Goal: Task Accomplishment & Management: Manage account settings

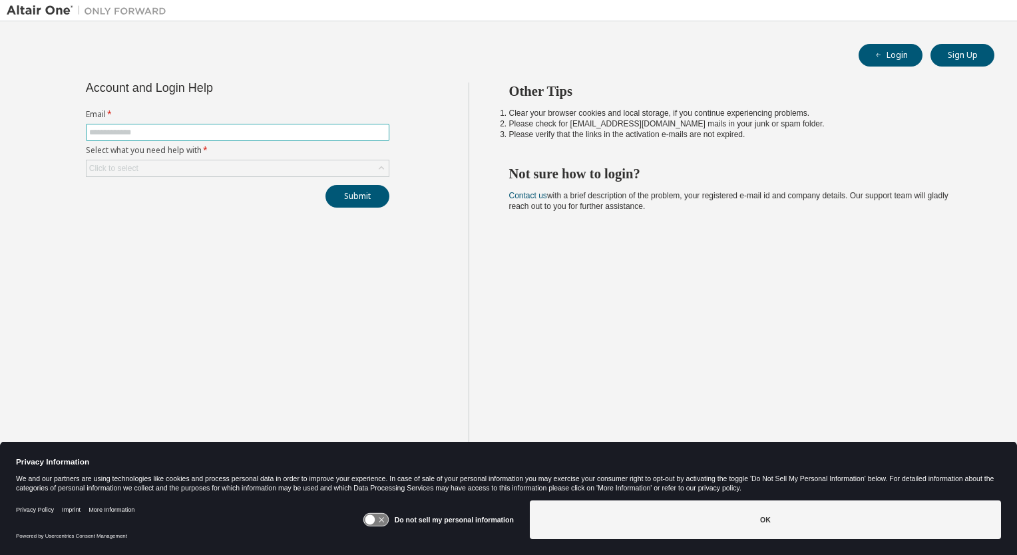
click at [230, 132] on input "text" at bounding box center [237, 132] width 297 height 11
type input "**********"
click at [213, 161] on div "Click to select" at bounding box center [238, 168] width 302 height 16
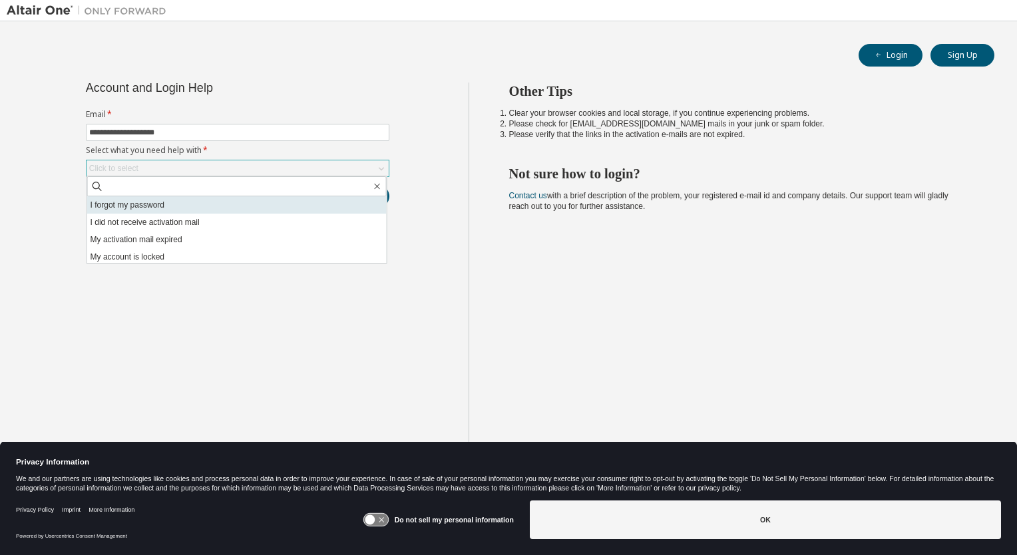
click at [158, 203] on li "I forgot my password" at bounding box center [237, 204] width 300 height 17
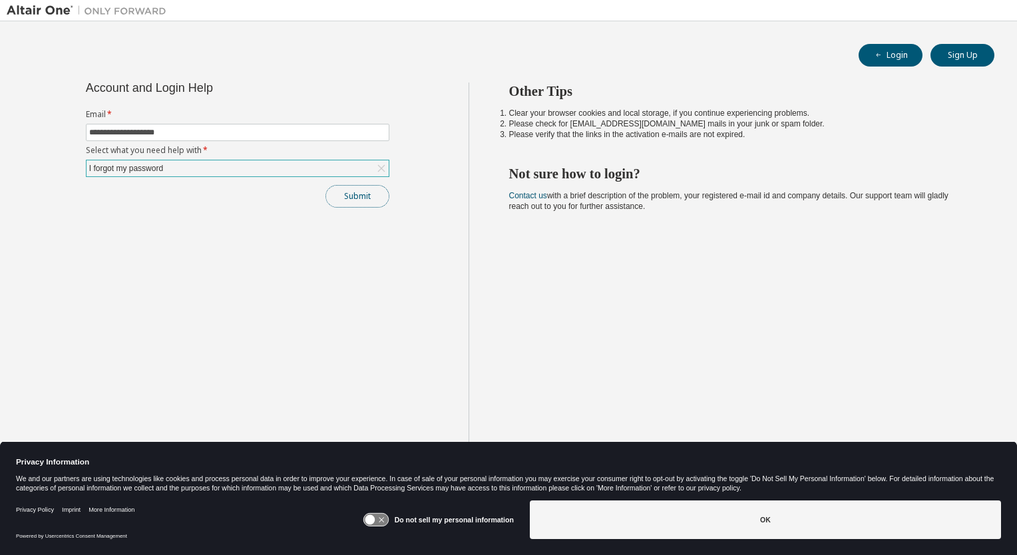
click at [363, 194] on button "Submit" at bounding box center [358, 196] width 64 height 23
click at [364, 194] on button "Submit" at bounding box center [358, 196] width 64 height 23
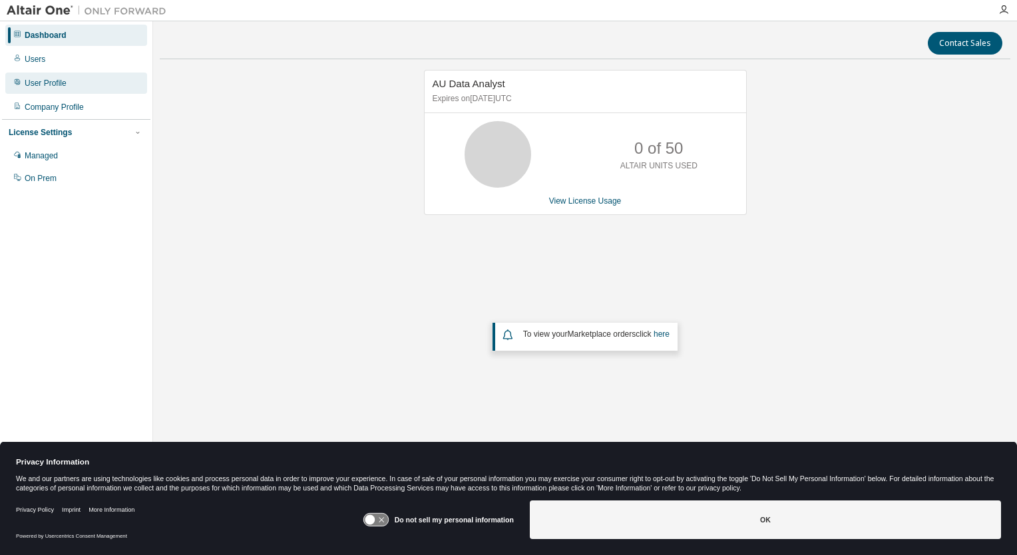
click at [45, 91] on div "User Profile" at bounding box center [76, 83] width 142 height 21
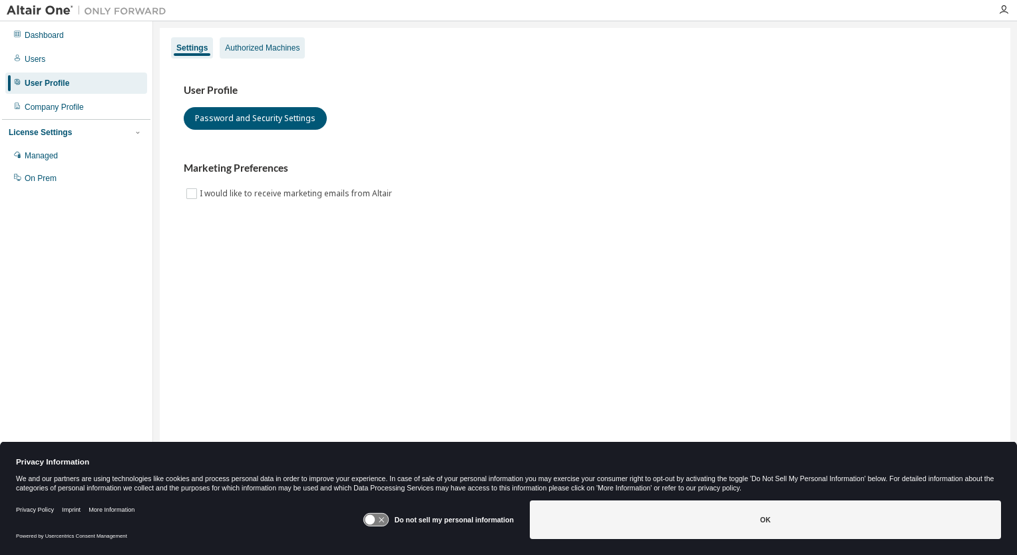
click at [290, 47] on div "Authorized Machines" at bounding box center [262, 48] width 75 height 11
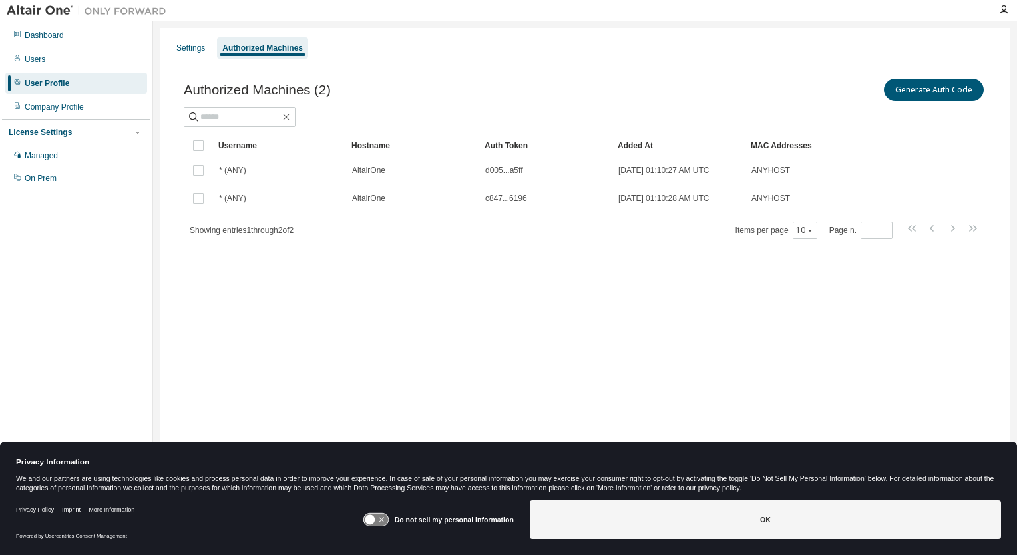
click at [89, 248] on div "Dashboard Users User Profile Company Profile License Settings Managed On Prem" at bounding box center [76, 256] width 148 height 467
click at [933, 87] on button "Generate Auth Code" at bounding box center [934, 90] width 100 height 23
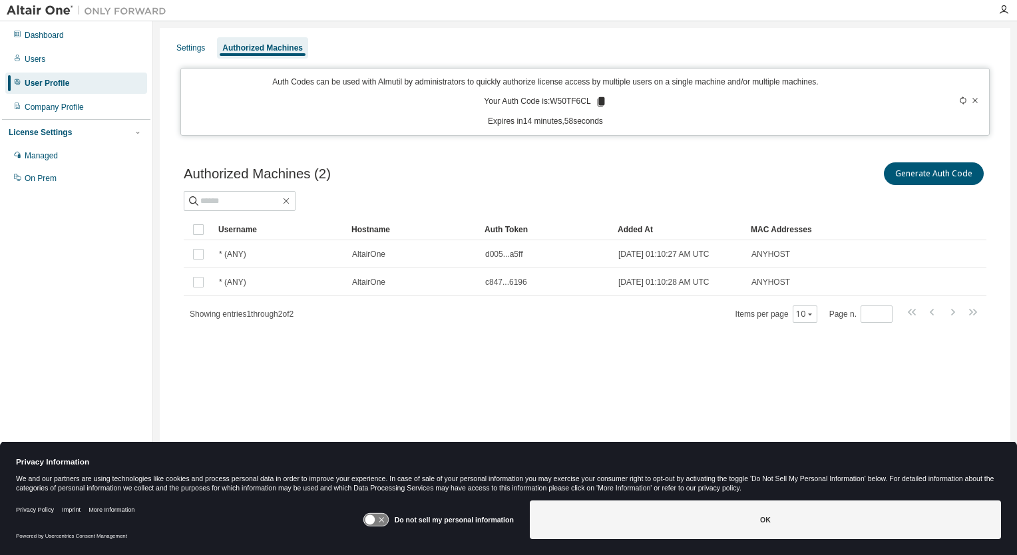
click at [603, 99] on icon at bounding box center [600, 101] width 7 height 9
click at [95, 293] on div "Dashboard Users User Profile Company Profile License Settings Managed On Prem" at bounding box center [76, 256] width 148 height 467
click at [975, 99] on icon at bounding box center [975, 101] width 8 height 8
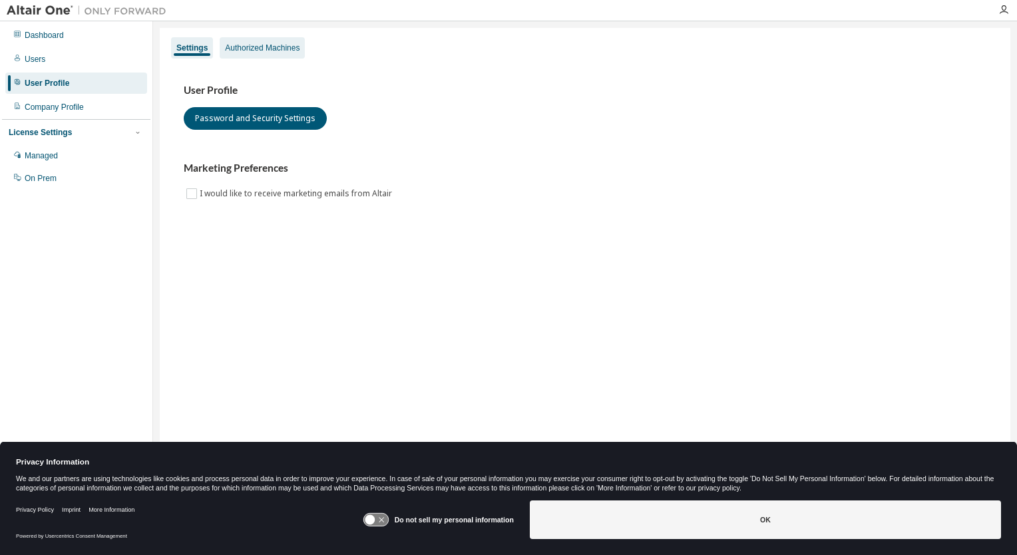
click at [253, 47] on div "Authorized Machines" at bounding box center [262, 48] width 75 height 11
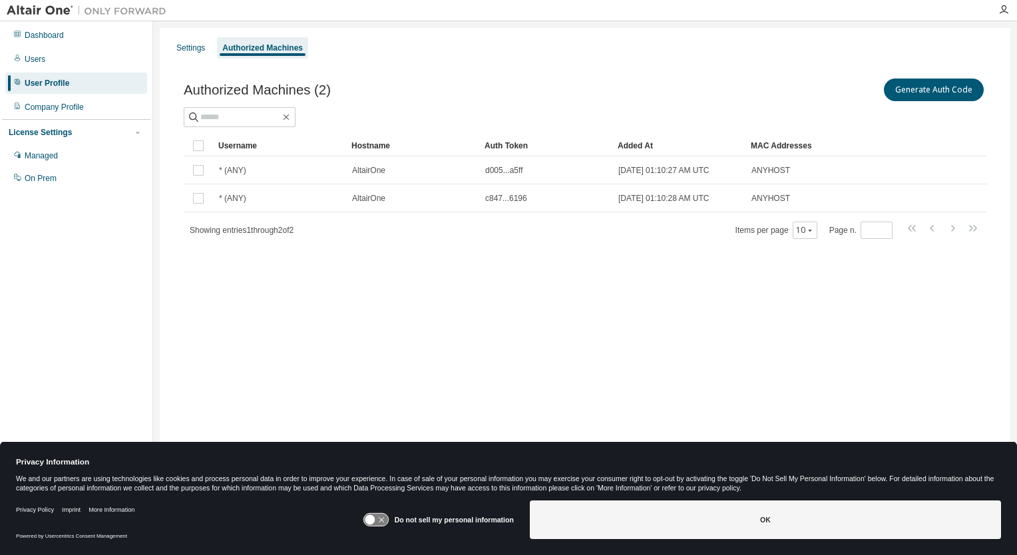
click at [573, 67] on div "Authorized Machines (2) Generate Auth Code Clear Load Save Save As Field Operat…" at bounding box center [585, 167] width 835 height 214
click at [65, 150] on div "Managed" at bounding box center [76, 155] width 142 height 21
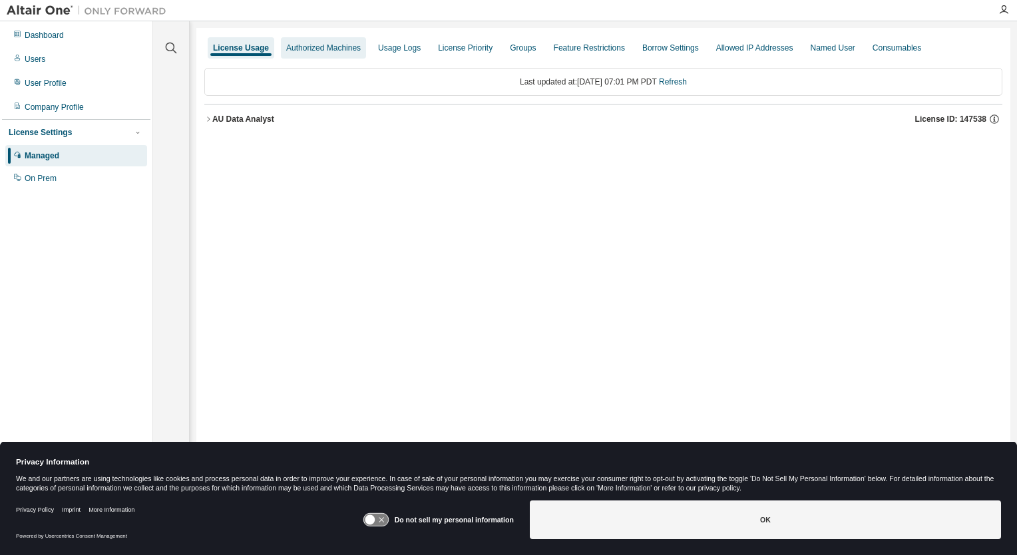
click at [350, 47] on div "Authorized Machines" at bounding box center [323, 48] width 75 height 11
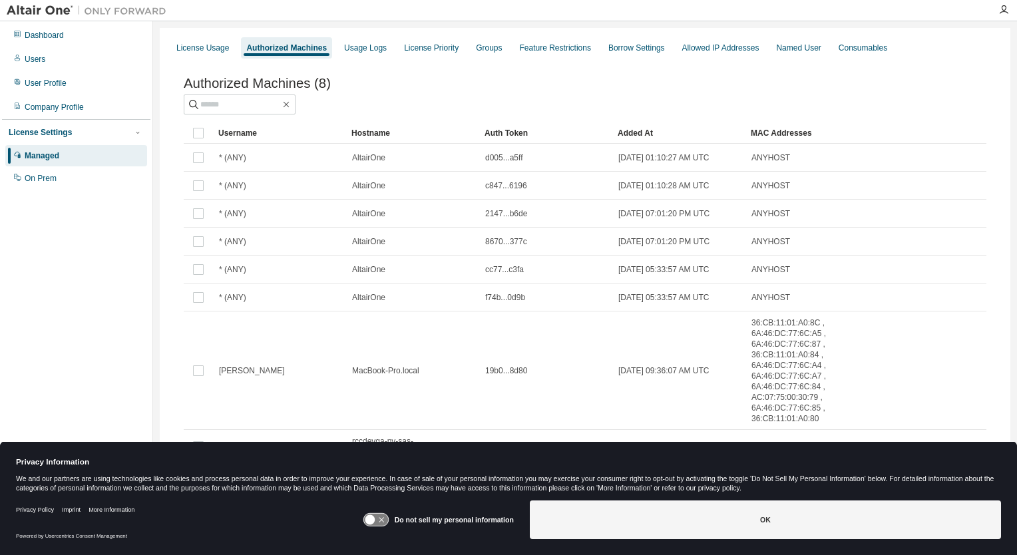
scroll to position [26, 0]
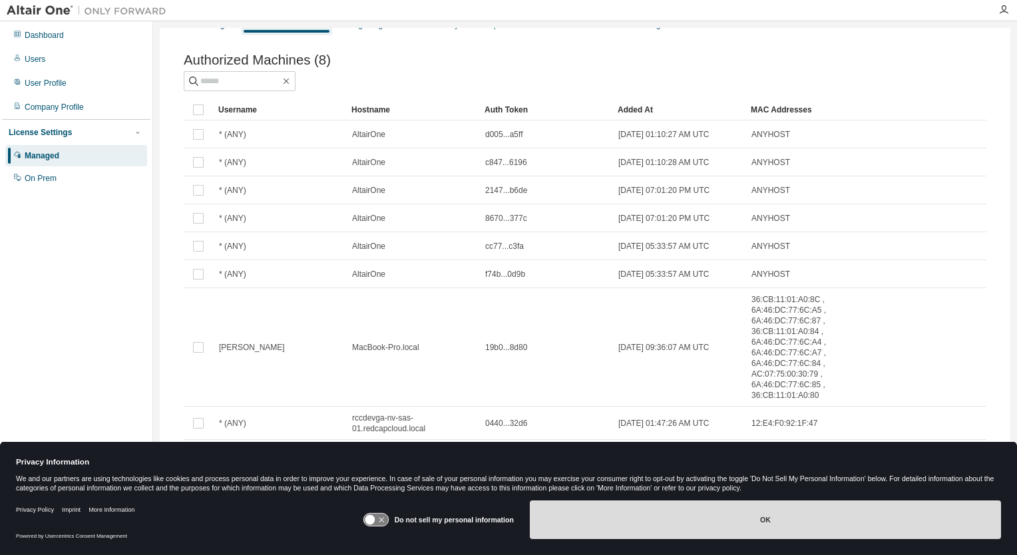
click at [735, 527] on button "OK" at bounding box center [765, 520] width 471 height 39
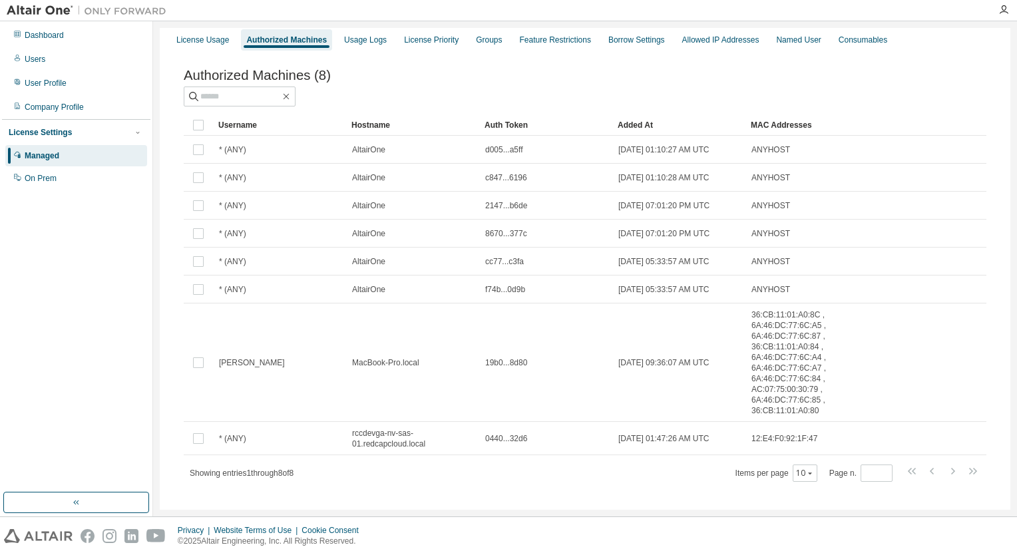
scroll to position [0, 0]
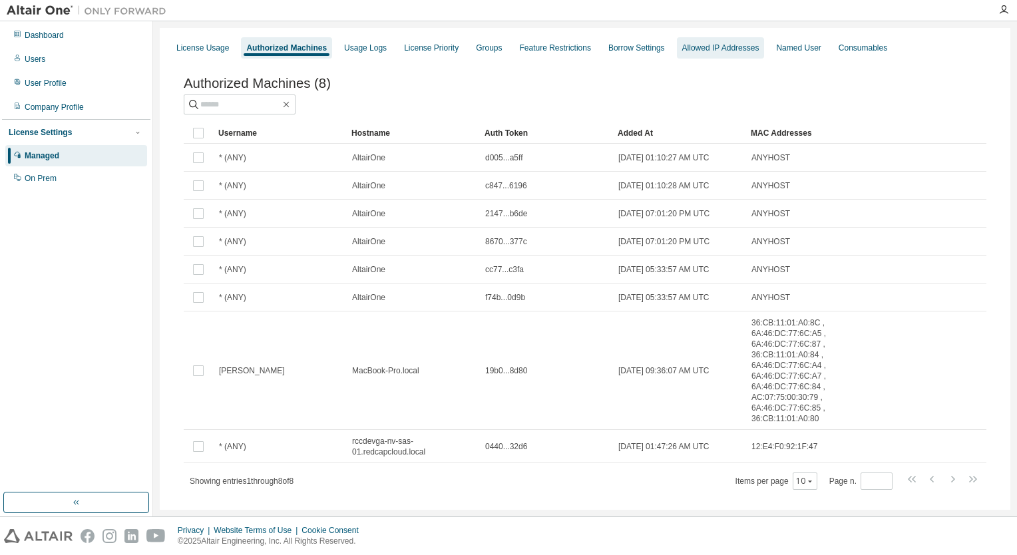
click at [720, 43] on div "Allowed IP Addresses" at bounding box center [721, 48] width 77 height 11
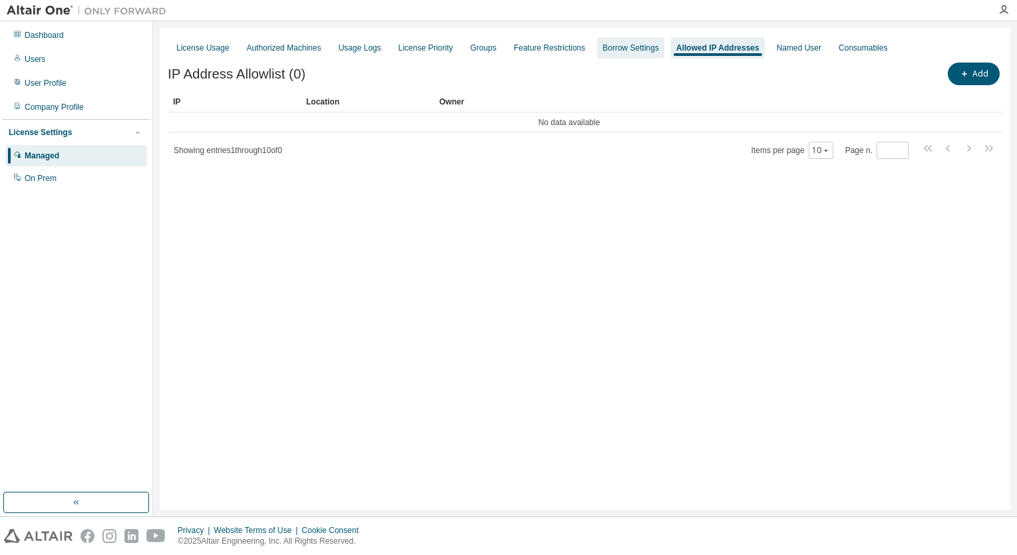
click at [639, 47] on div "Borrow Settings" at bounding box center [631, 48] width 57 height 11
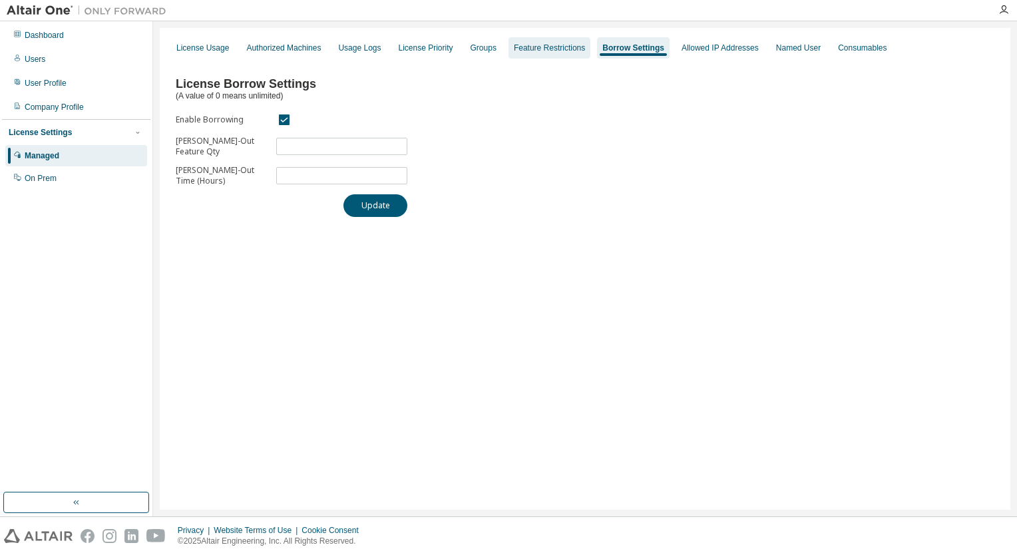
click at [538, 52] on div "Feature Restrictions" at bounding box center [549, 48] width 71 height 11
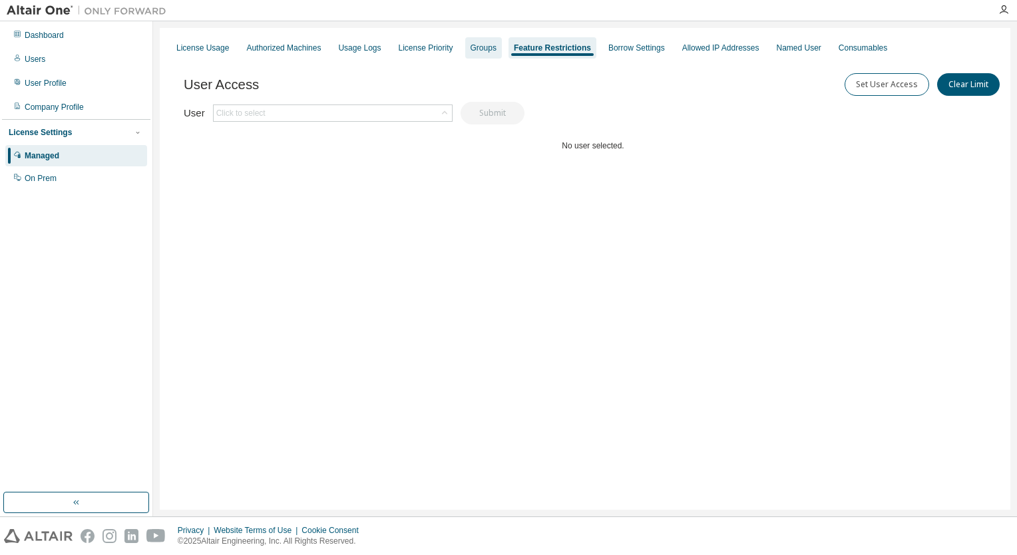
click at [491, 47] on div "Groups" at bounding box center [484, 48] width 26 height 11
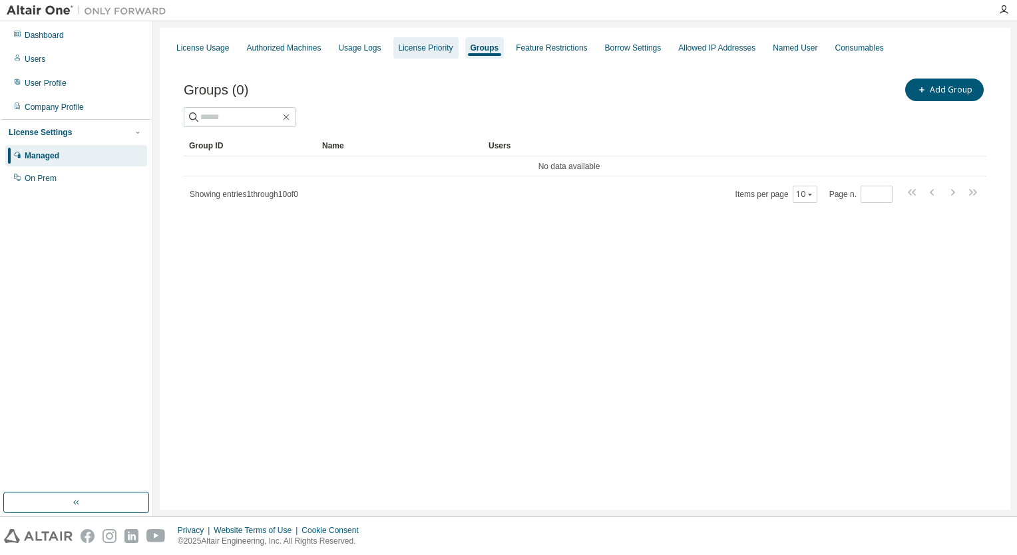
click at [445, 47] on div "License Priority" at bounding box center [426, 48] width 55 height 11
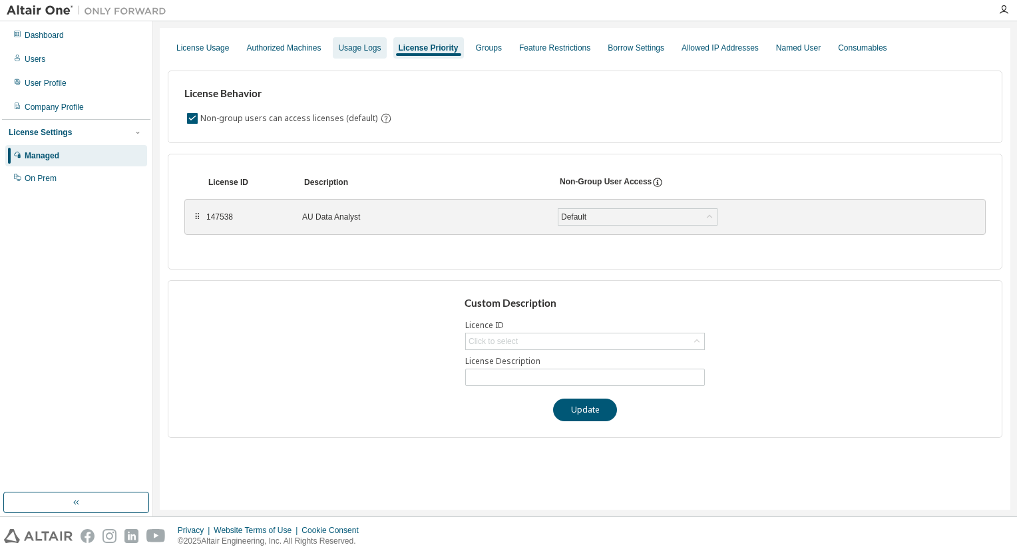
click at [362, 44] on div "Usage Logs" at bounding box center [359, 48] width 43 height 11
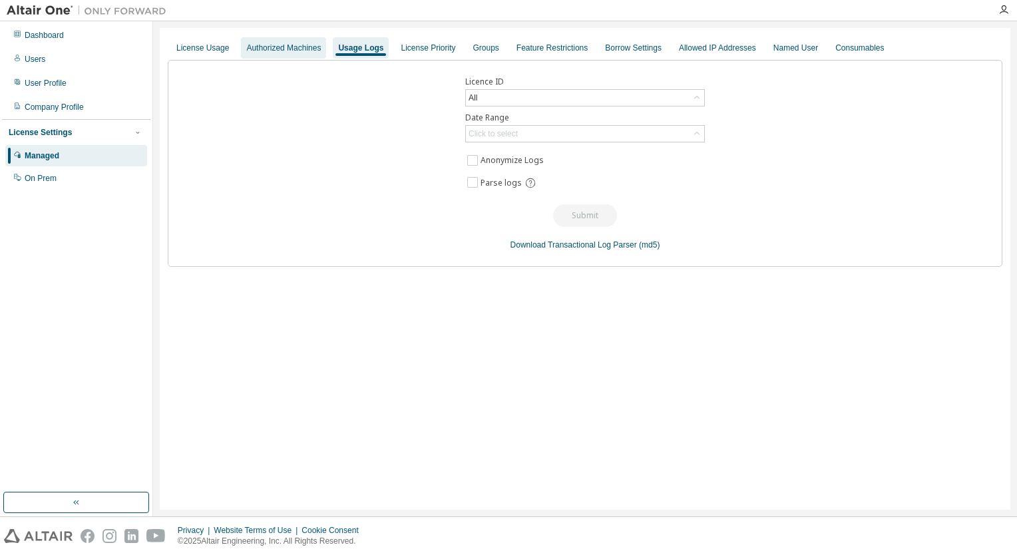
click at [288, 44] on div "Authorized Machines" at bounding box center [283, 48] width 75 height 11
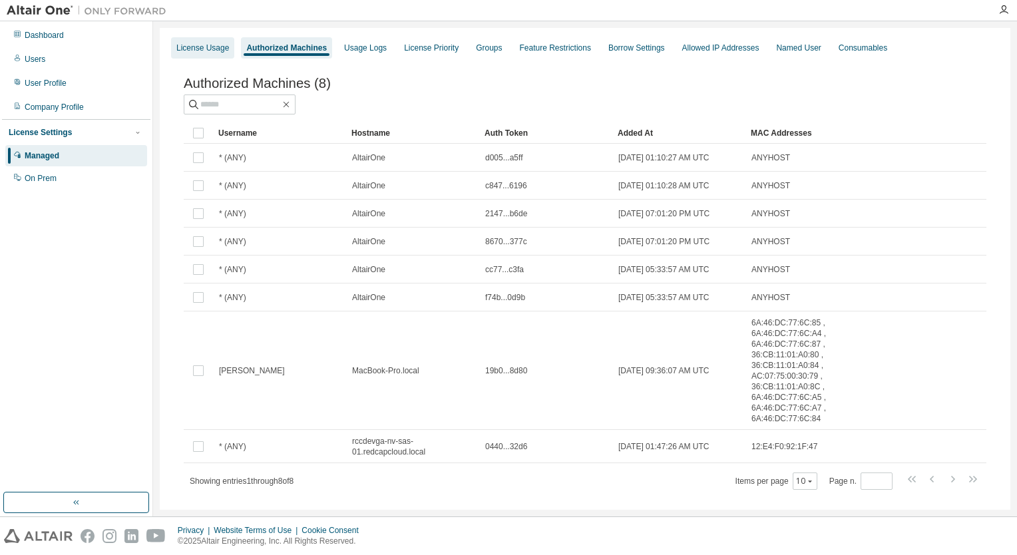
click at [209, 44] on div "License Usage" at bounding box center [202, 48] width 53 height 11
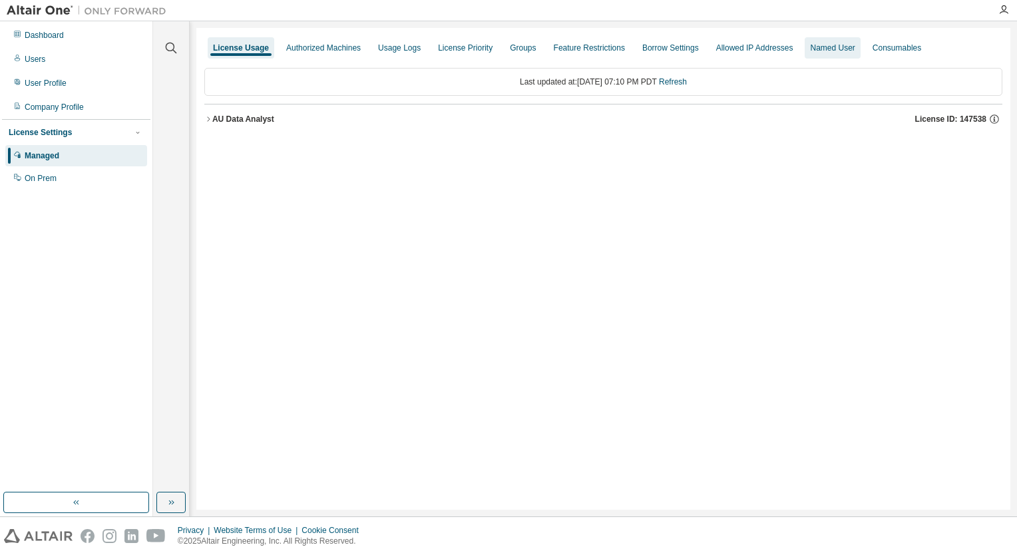
click at [860, 53] on div "Named User" at bounding box center [832, 47] width 55 height 21
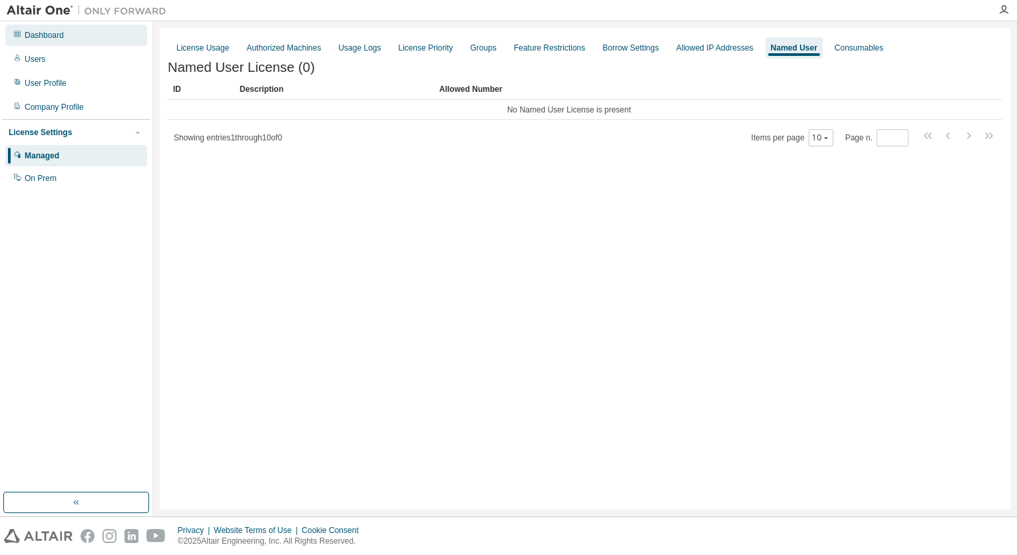
click at [48, 35] on div "Dashboard" at bounding box center [44, 35] width 39 height 11
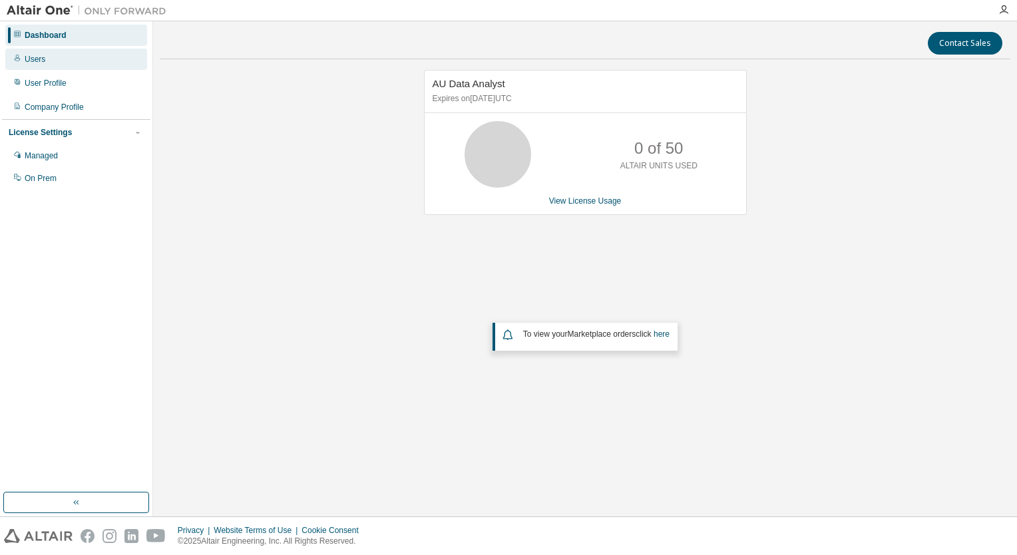
click at [41, 61] on div "Users" at bounding box center [35, 59] width 21 height 11
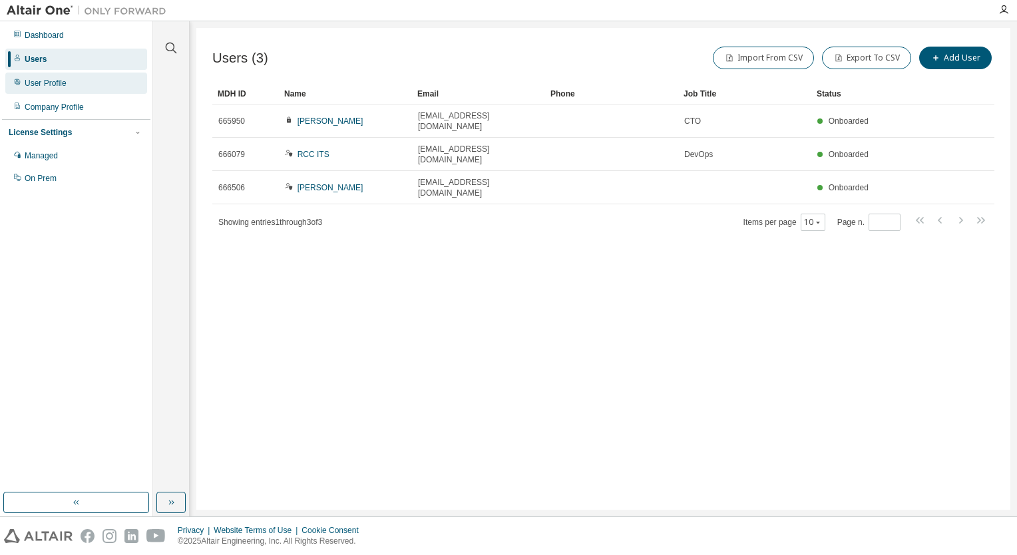
click at [48, 77] on div "User Profile" at bounding box center [76, 83] width 142 height 21
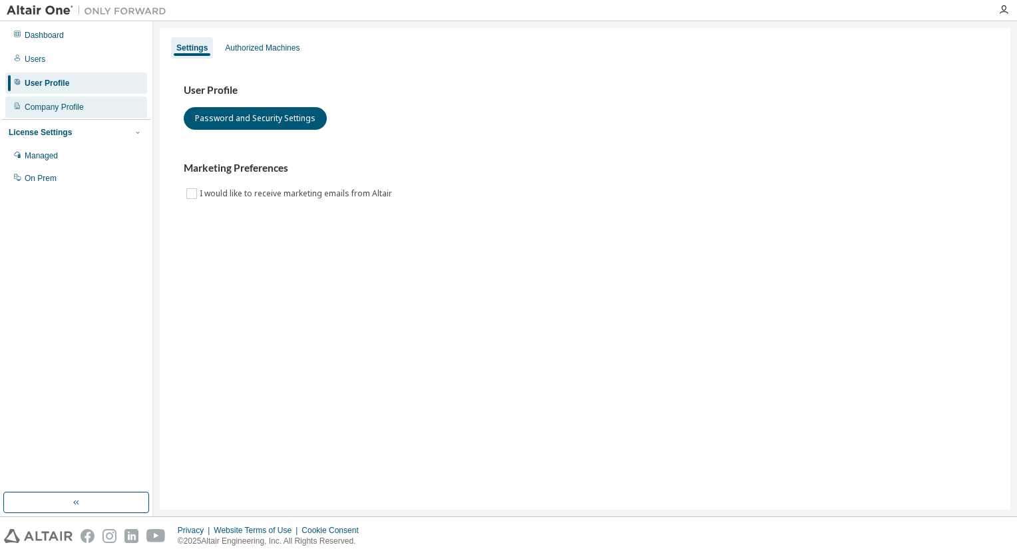
click at [50, 112] on div "Company Profile" at bounding box center [54, 107] width 59 height 11
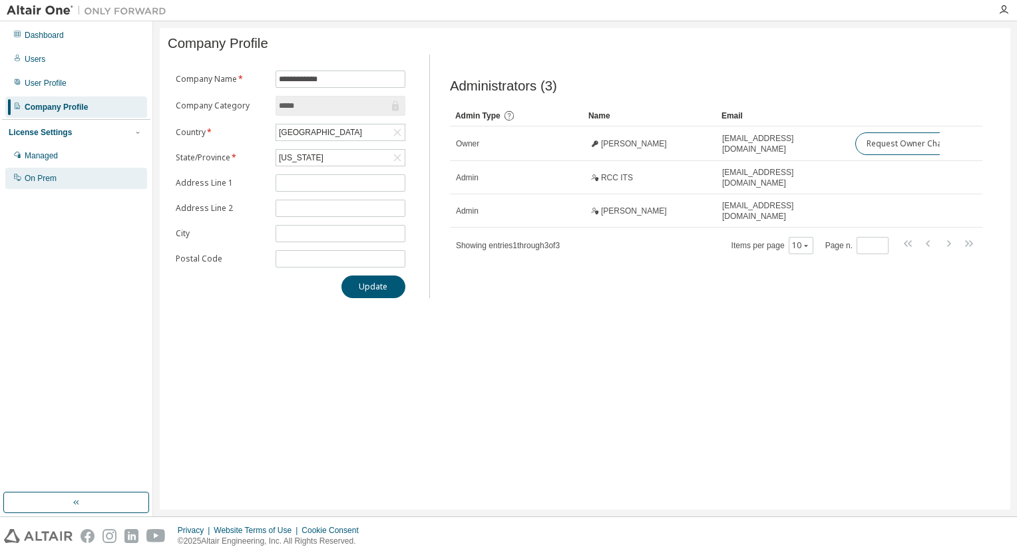
click at [48, 185] on div "On Prem" at bounding box center [76, 178] width 142 height 21
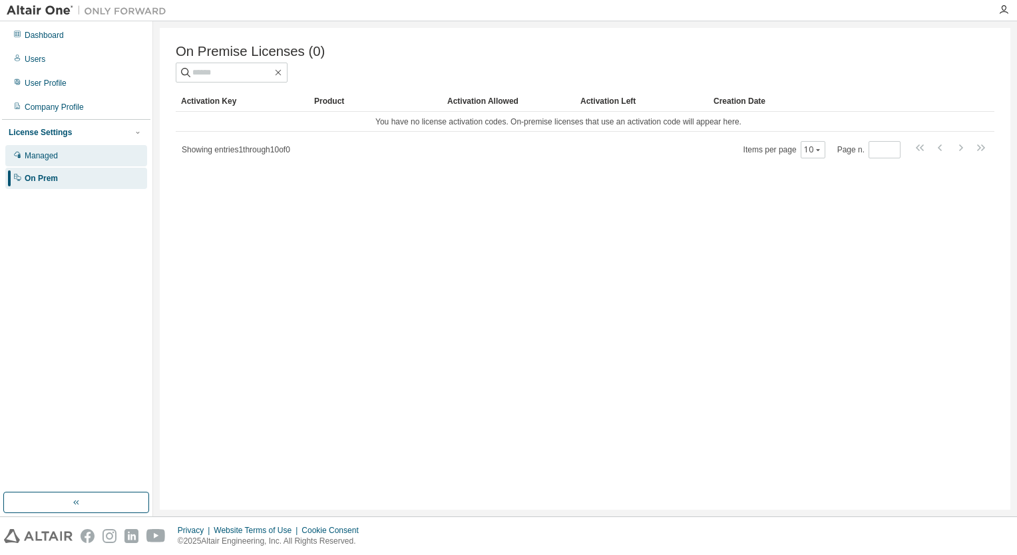
click at [55, 154] on div "Managed" at bounding box center [41, 155] width 33 height 11
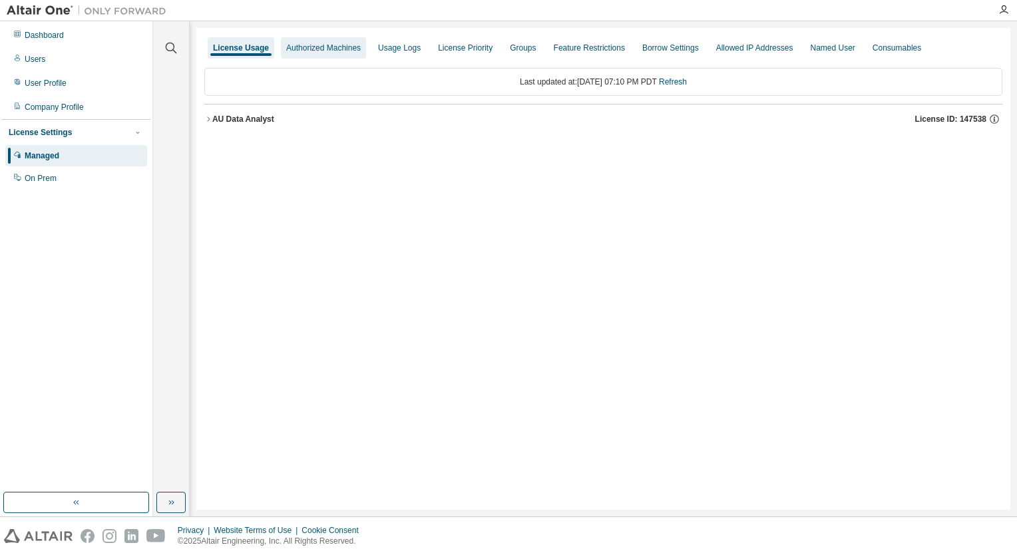
click at [322, 41] on div "Authorized Machines" at bounding box center [323, 47] width 85 height 21
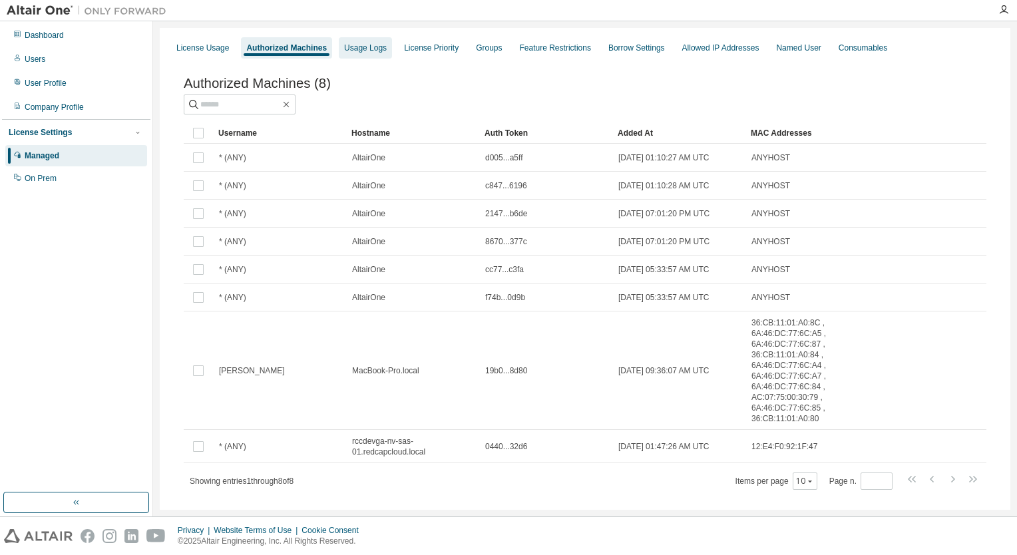
click at [370, 39] on div "Usage Logs" at bounding box center [365, 47] width 53 height 21
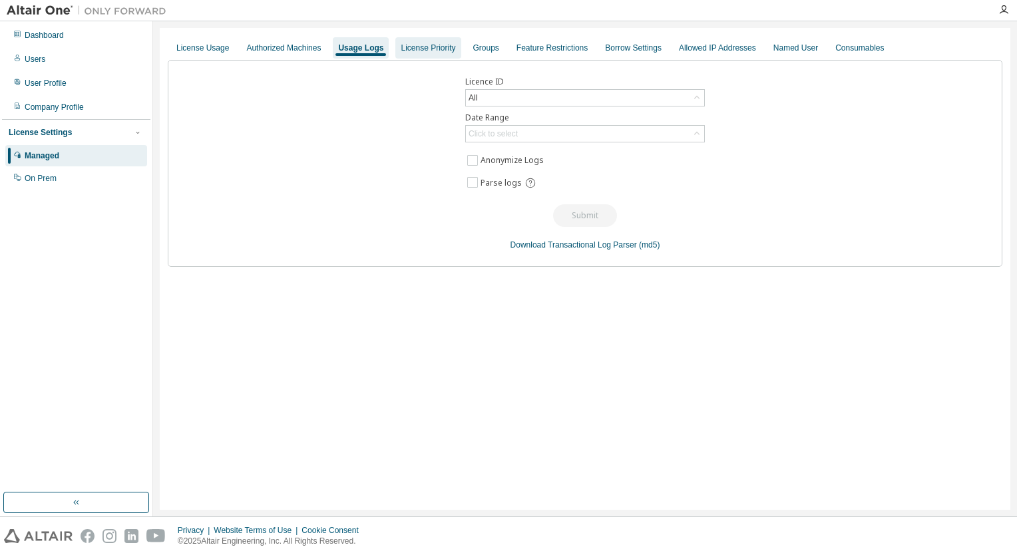
click at [427, 43] on div "License Priority" at bounding box center [428, 48] width 55 height 11
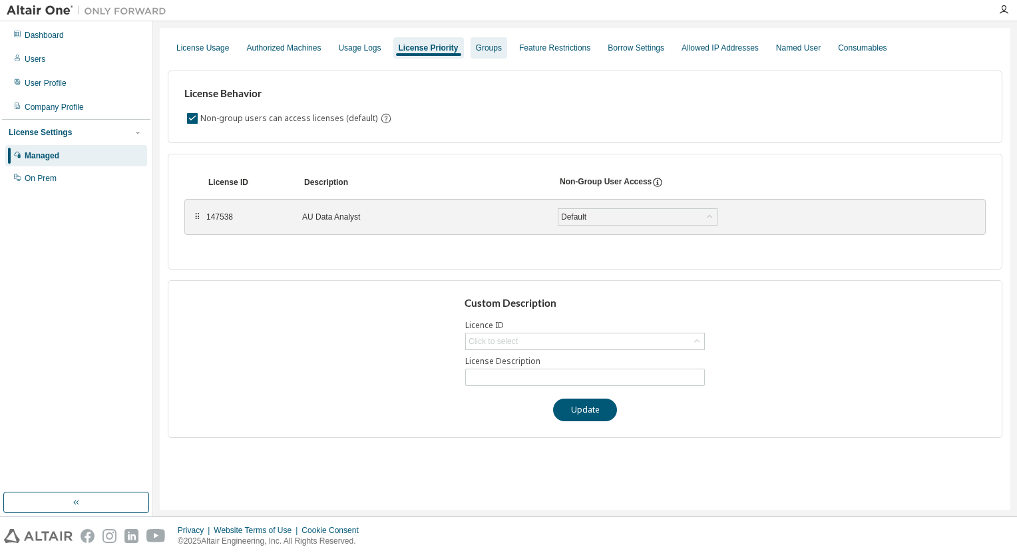
click at [479, 45] on div "Groups" at bounding box center [489, 47] width 37 height 21
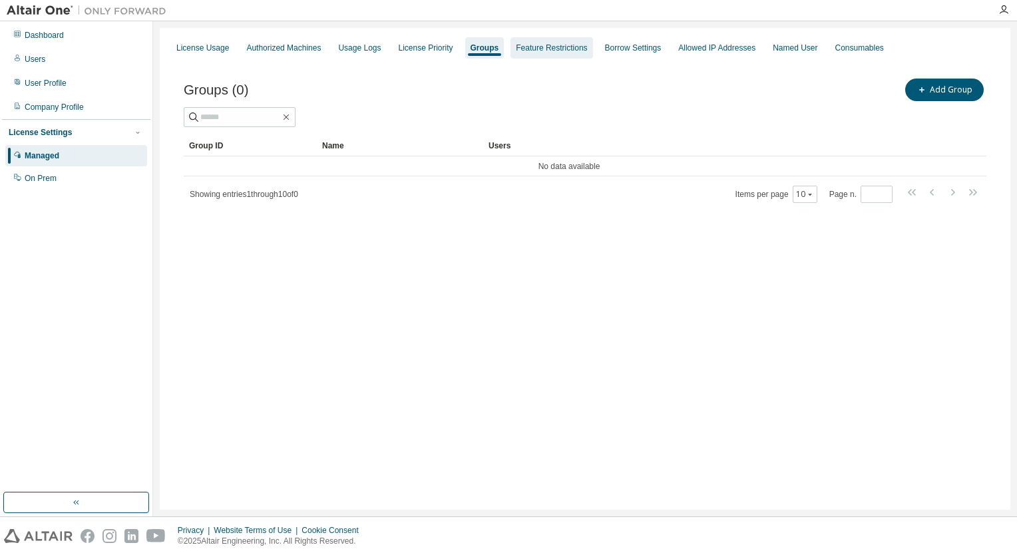
click at [581, 47] on div "Feature Restrictions" at bounding box center [551, 48] width 71 height 11
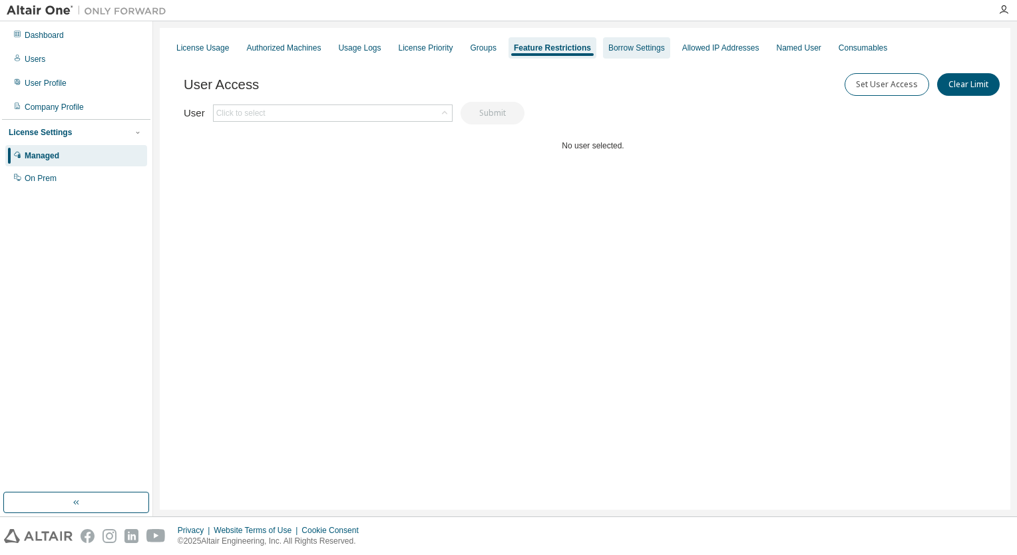
click at [641, 44] on div "Borrow Settings" at bounding box center [637, 48] width 57 height 11
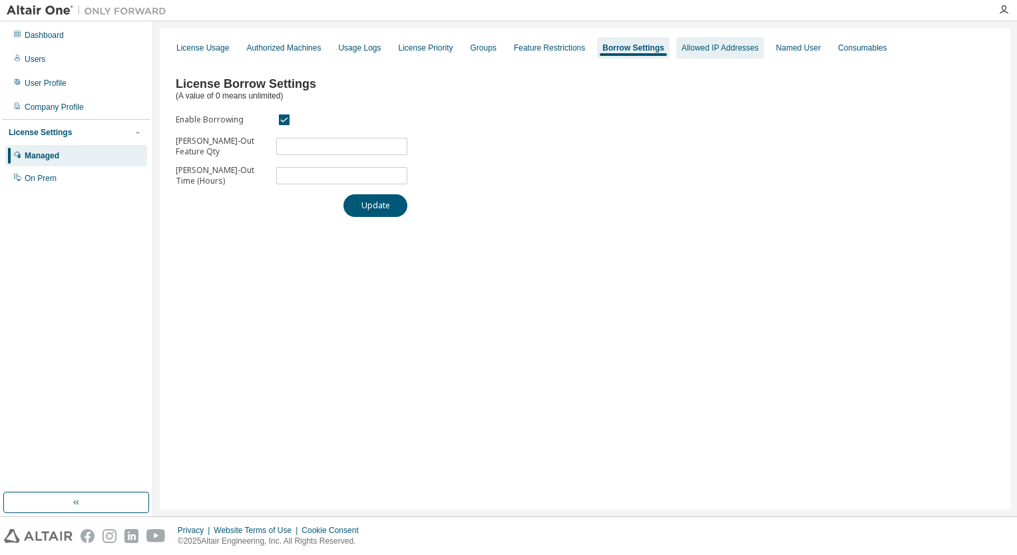
click at [702, 43] on div "Allowed IP Addresses" at bounding box center [720, 48] width 77 height 11
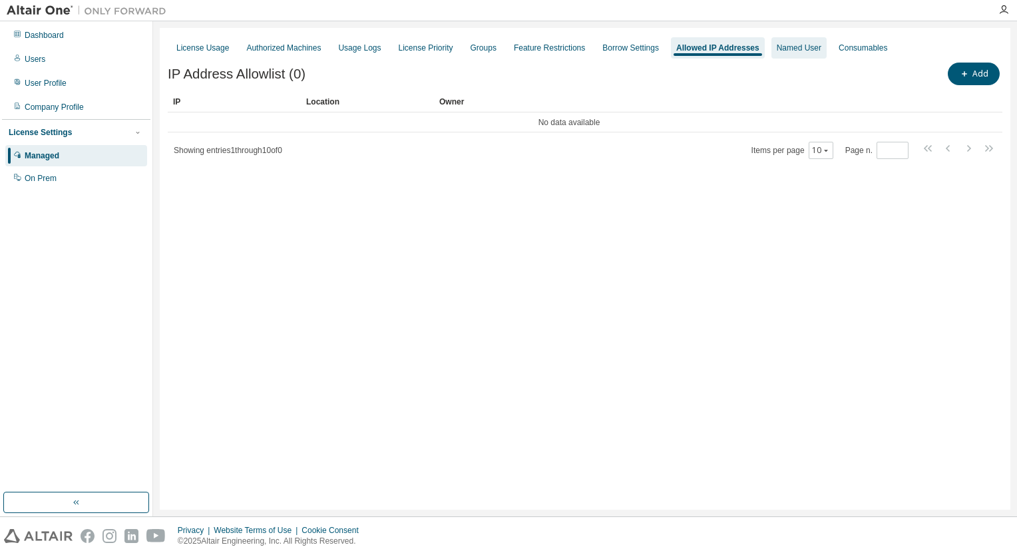
click at [805, 39] on div "Named User" at bounding box center [799, 47] width 55 height 21
